Goal: Task Accomplishment & Management: Manage account settings

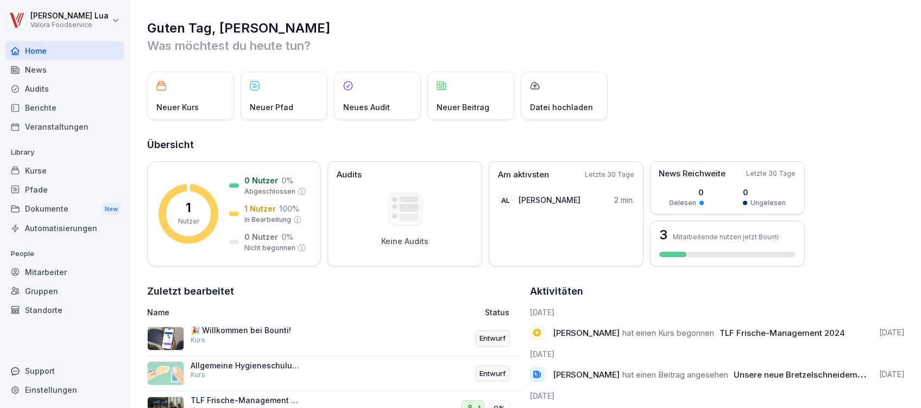
click at [52, 388] on div "Einstellungen" at bounding box center [64, 390] width 118 height 19
select select "**"
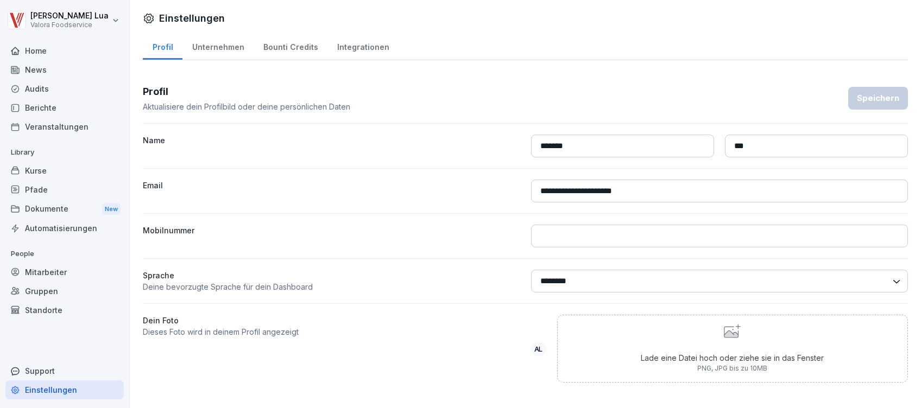
click at [230, 43] on div "Unternehmen" at bounding box center [217, 46] width 71 height 28
select select "**"
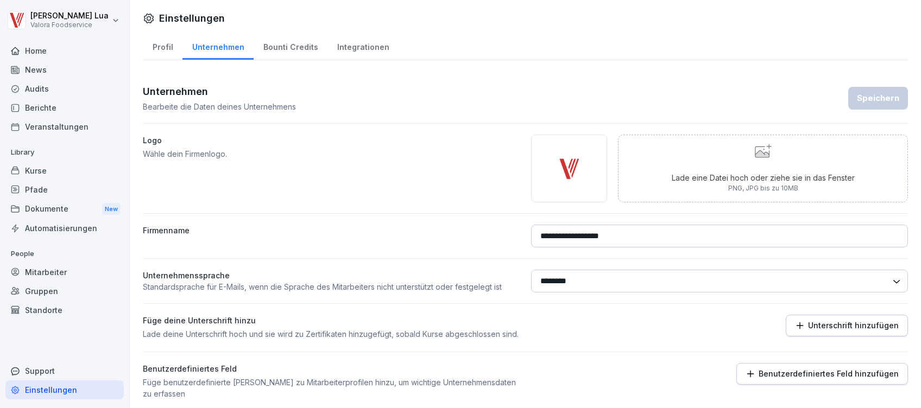
click at [274, 41] on div "Bounti Credits" at bounding box center [291, 46] width 74 height 28
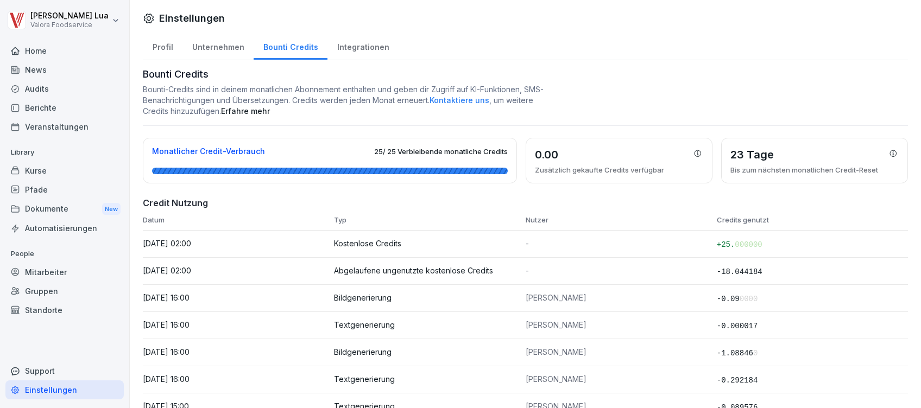
click at [354, 45] on div "Integrationen" at bounding box center [362, 46] width 71 height 28
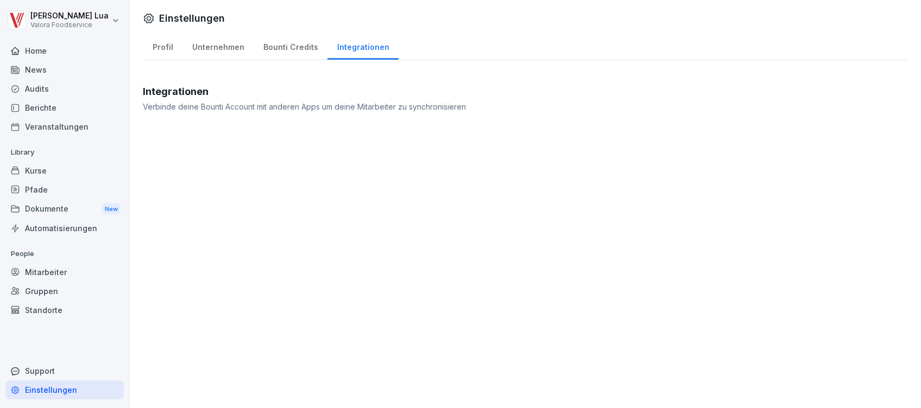
click at [158, 45] on div "Profil" at bounding box center [163, 46] width 40 height 28
select select "**"
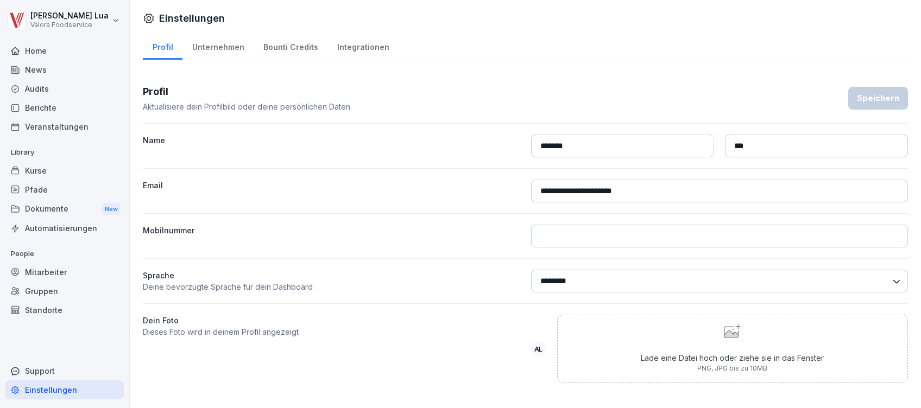
click at [40, 369] on div "Support" at bounding box center [64, 371] width 118 height 19
click at [29, 365] on div "Support" at bounding box center [64, 371] width 118 height 19
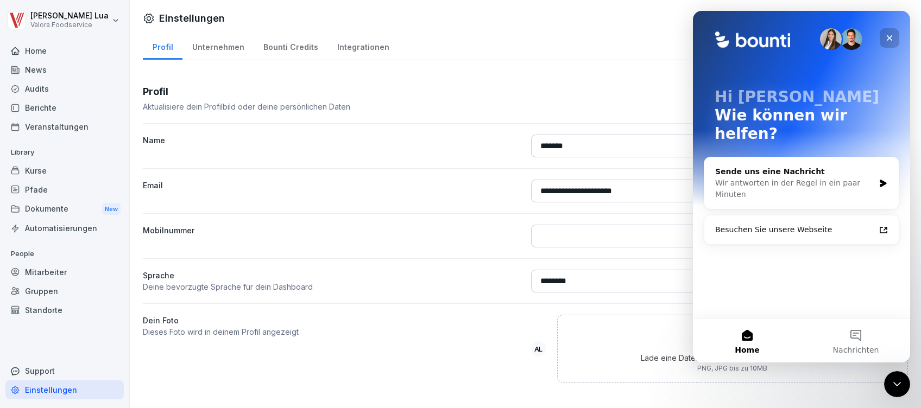
click at [892, 39] on icon "Schließen" at bounding box center [889, 38] width 9 height 9
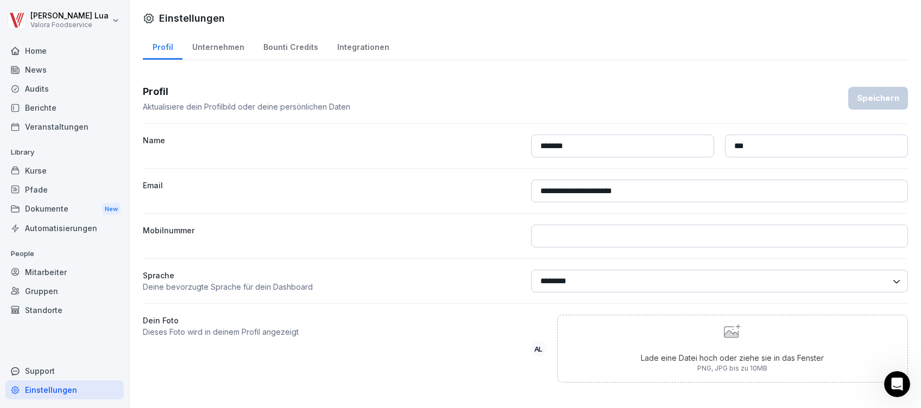
click at [33, 166] on div "Kurse" at bounding box center [64, 170] width 118 height 19
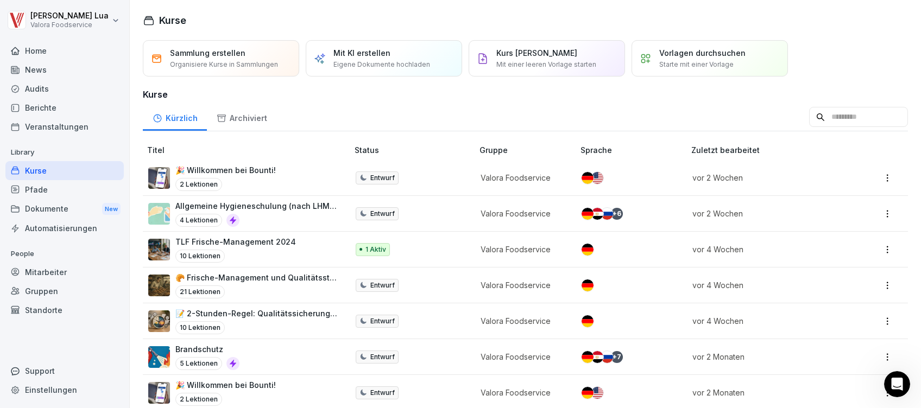
click at [287, 208] on p "Allgemeine Hygieneschulung (nach LHMV §4)" at bounding box center [256, 205] width 162 height 11
click at [218, 201] on p "Allgemeine Hygieneschulung (nach LHMV §4)" at bounding box center [256, 205] width 162 height 11
click at [874, 213] on html "Andreas Lua Valora Foodservice Home News Audits Berichte Veranstaltungen Librar…" at bounding box center [460, 204] width 921 height 408
click at [276, 210] on html "Andreas Lua Valora Foodservice Home News Audits Berichte Veranstaltungen Librar…" at bounding box center [460, 204] width 921 height 408
click at [268, 209] on p "Allgemeine Hygieneschulung (nach LHMV §4)" at bounding box center [256, 205] width 162 height 11
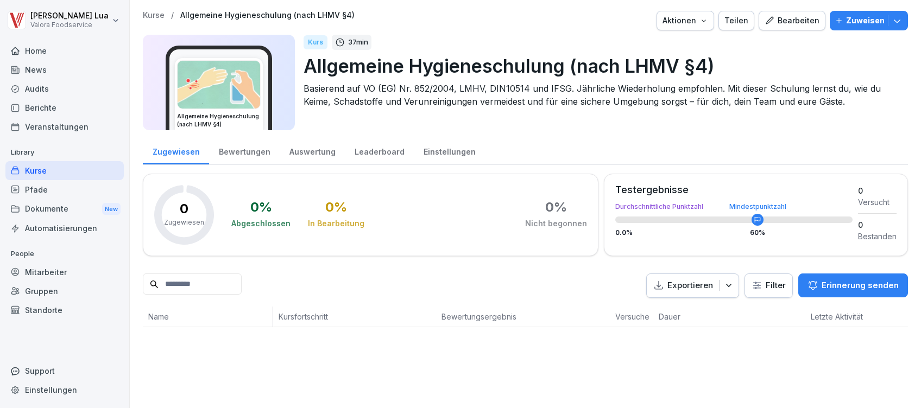
click at [892, 23] on button "Zuweisen" at bounding box center [869, 21] width 78 height 20
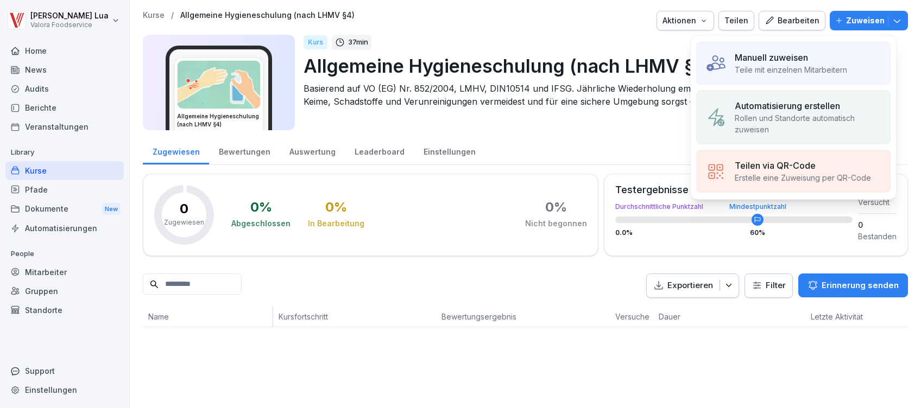
click at [747, 119] on p "Rollen und Standorte automatisch zuweisen" at bounding box center [808, 123] width 147 height 23
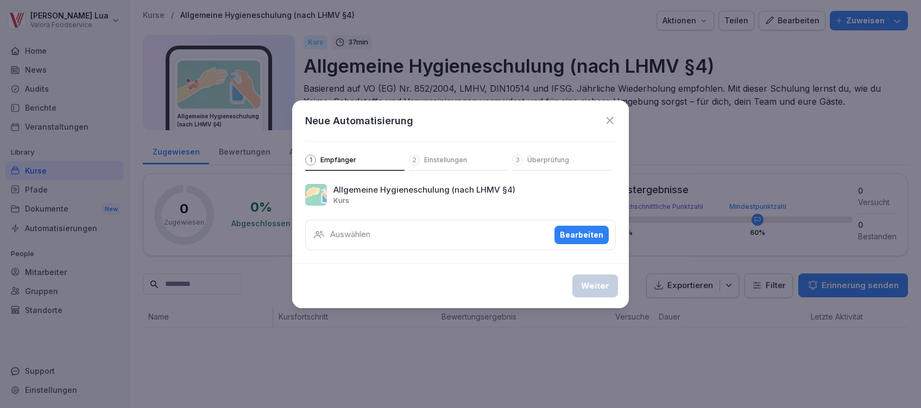
click at [593, 233] on div "Bearbeiten" at bounding box center [581, 235] width 43 height 12
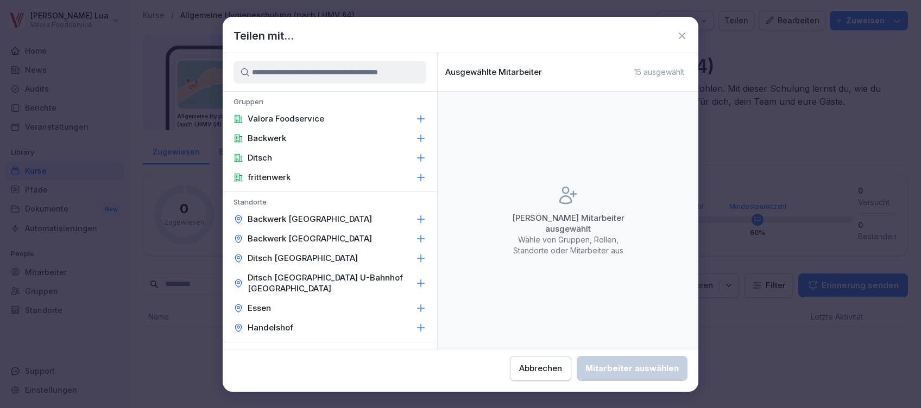
click at [415, 119] on icon at bounding box center [420, 119] width 11 height 11
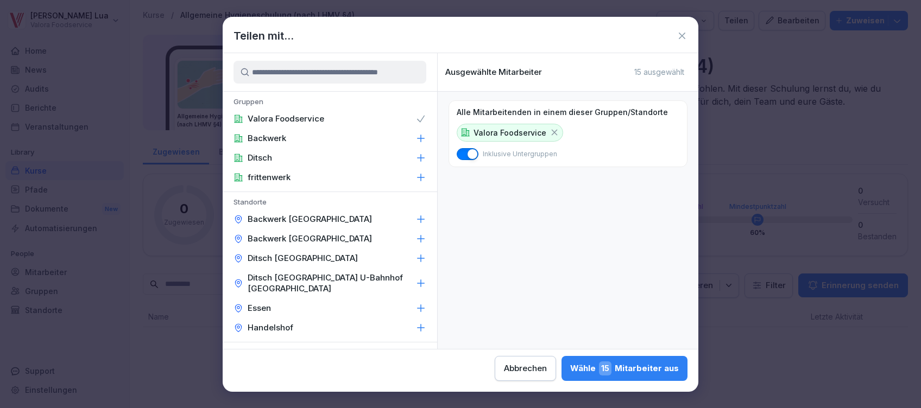
click at [415, 141] on icon at bounding box center [420, 138] width 11 height 11
drag, startPoint x: 268, startPoint y: 139, endPoint x: 683, endPoint y: 39, distance: 426.8
click at [683, 39] on icon at bounding box center [682, 35] width 11 height 11
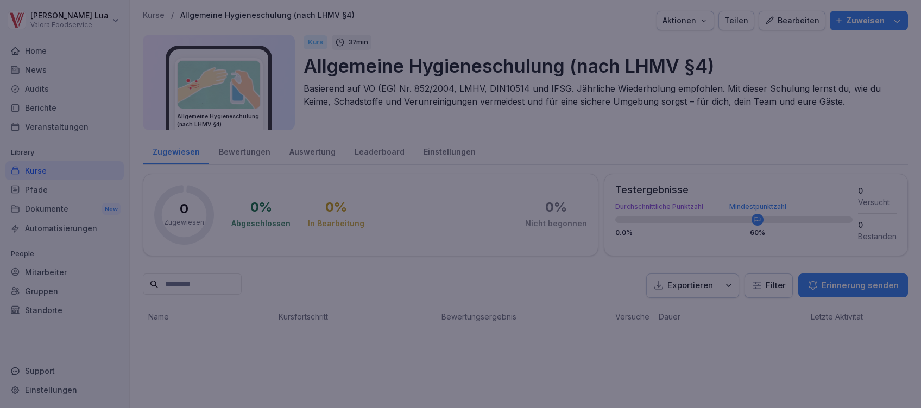
click at [683, 39] on div at bounding box center [460, 204] width 921 height 408
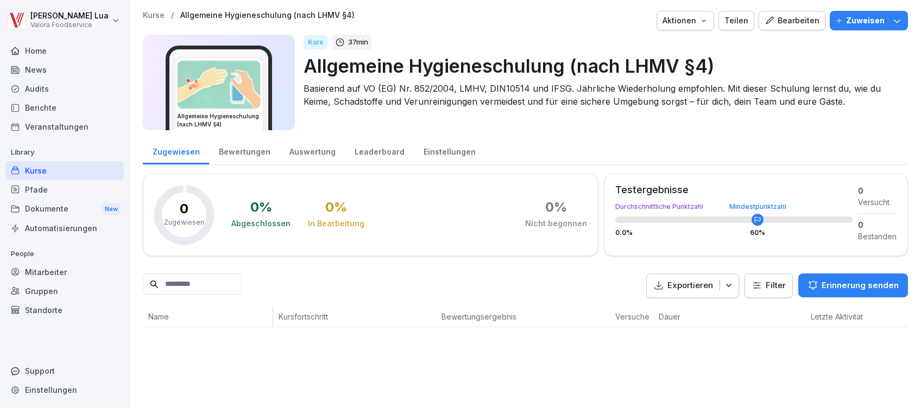
click at [38, 294] on div "Gruppen" at bounding box center [64, 291] width 118 height 19
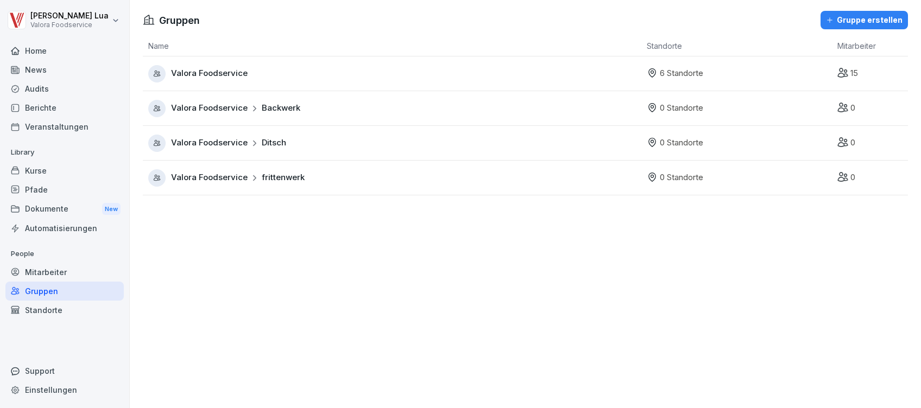
click at [384, 72] on div "Valora Foodservice" at bounding box center [394, 73] width 493 height 17
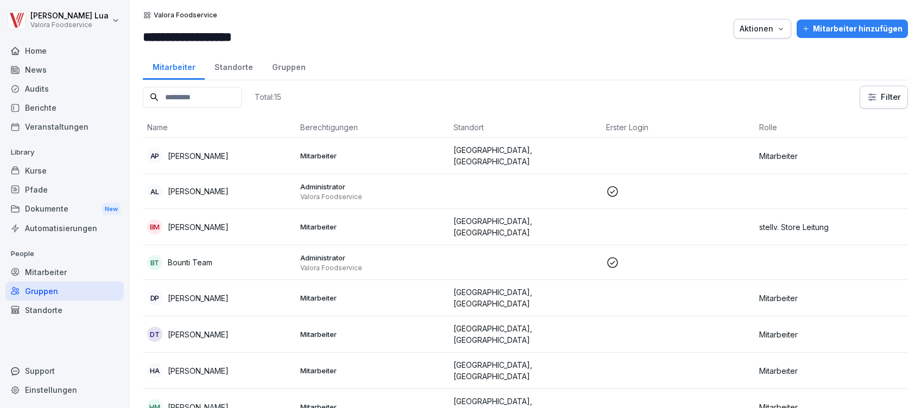
click at [865, 26] on div "Mitarbeiter hinzufügen" at bounding box center [852, 29] width 100 height 12
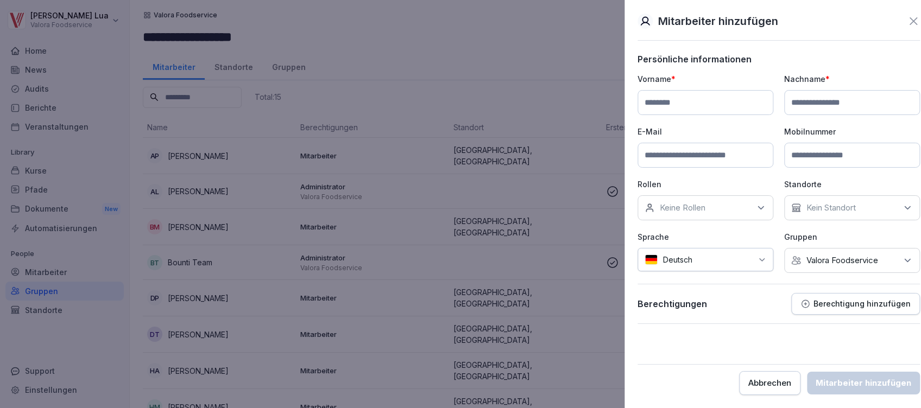
click at [443, 49] on div at bounding box center [460, 204] width 921 height 408
